Goal: Find contact information: Find contact information

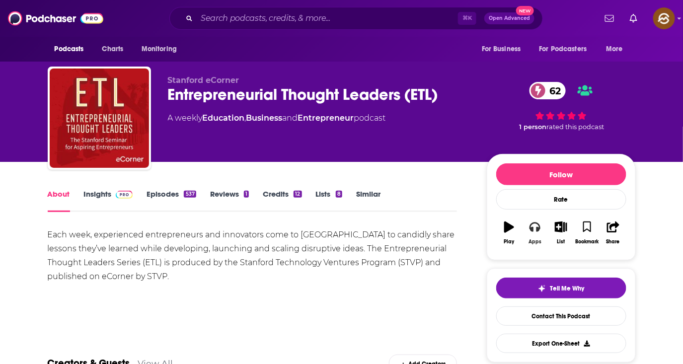
click at [529, 227] on icon "button" at bounding box center [534, 226] width 11 height 11
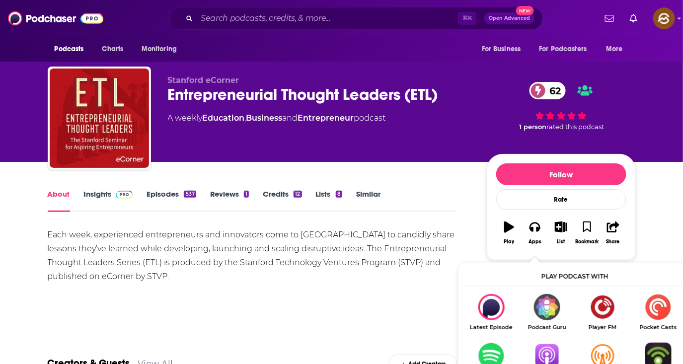
click at [554, 353] on img "Show Listen On dropdown" at bounding box center [547, 356] width 56 height 26
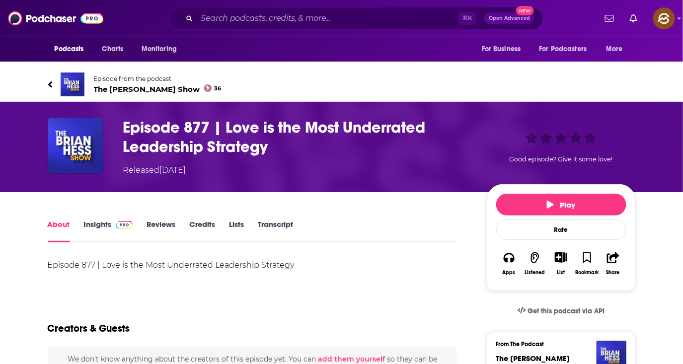
click at [115, 86] on span "The Brian Hess Show 36" at bounding box center [158, 88] width 128 height 9
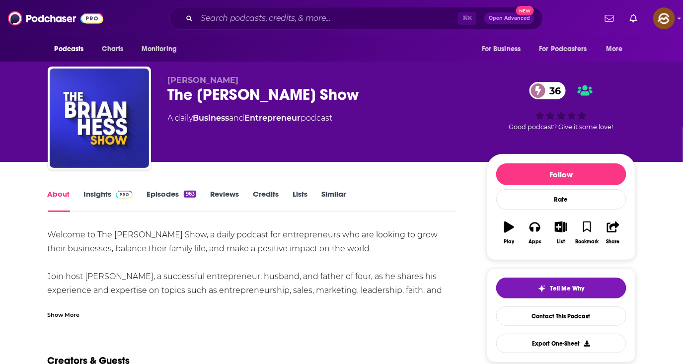
click at [173, 99] on div "The [PERSON_NAME] Show 36" at bounding box center [319, 94] width 303 height 19
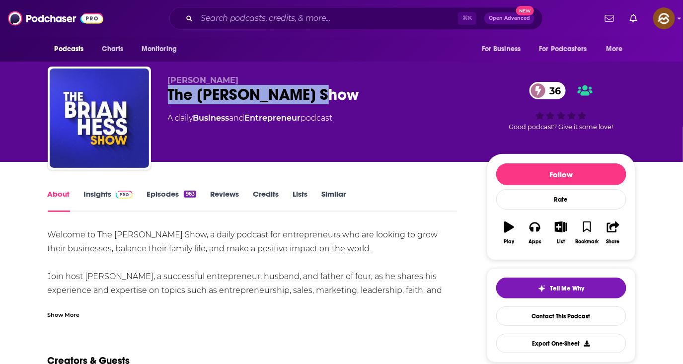
drag, startPoint x: 173, startPoint y: 99, endPoint x: 281, endPoint y: 100, distance: 108.3
copy h1 "The [PERSON_NAME] Show"
click at [281, 100] on div "The [PERSON_NAME] Show 36" at bounding box center [319, 94] width 303 height 19
click at [539, 225] on icon "button" at bounding box center [534, 227] width 11 height 10
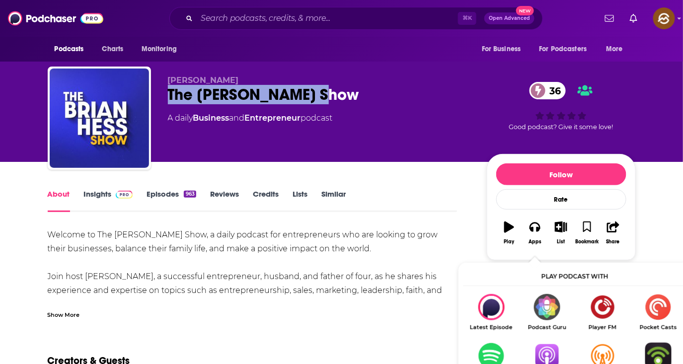
click at [544, 349] on img "Show Listen On dropdown" at bounding box center [547, 356] width 56 height 26
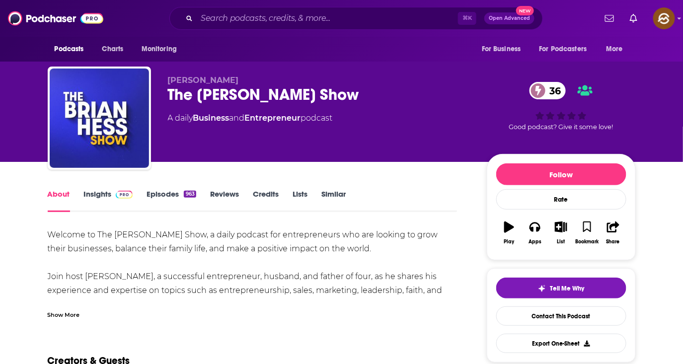
click at [200, 79] on span "Brian Hess" at bounding box center [203, 79] width 71 height 9
drag, startPoint x: 200, startPoint y: 79, endPoint x: 174, endPoint y: 79, distance: 25.8
copy span "Brian Hess"
click at [174, 79] on span "Brian Hess" at bounding box center [203, 79] width 71 height 9
click at [97, 203] on link "Insights" at bounding box center [108, 200] width 49 height 23
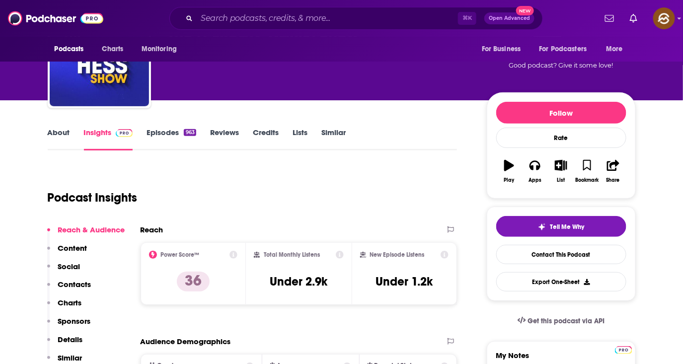
click at [74, 283] on p "Contacts" at bounding box center [74, 284] width 33 height 9
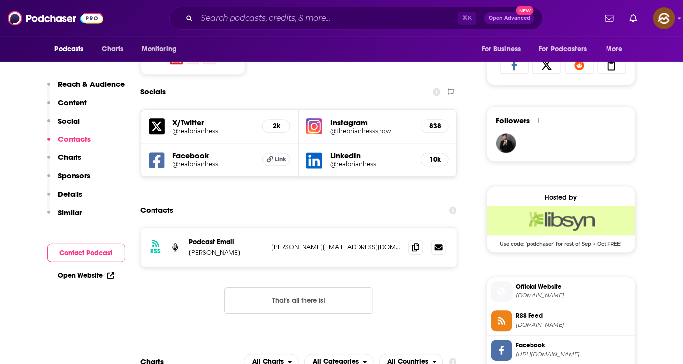
scroll to position [721, 0]
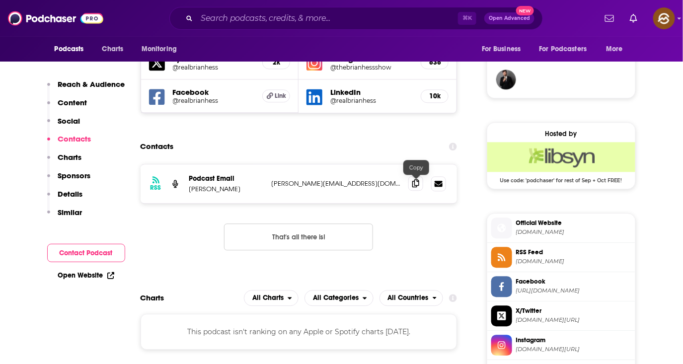
click at [415, 185] on icon at bounding box center [415, 183] width 7 height 8
